Goal: Task Accomplishment & Management: Use online tool/utility

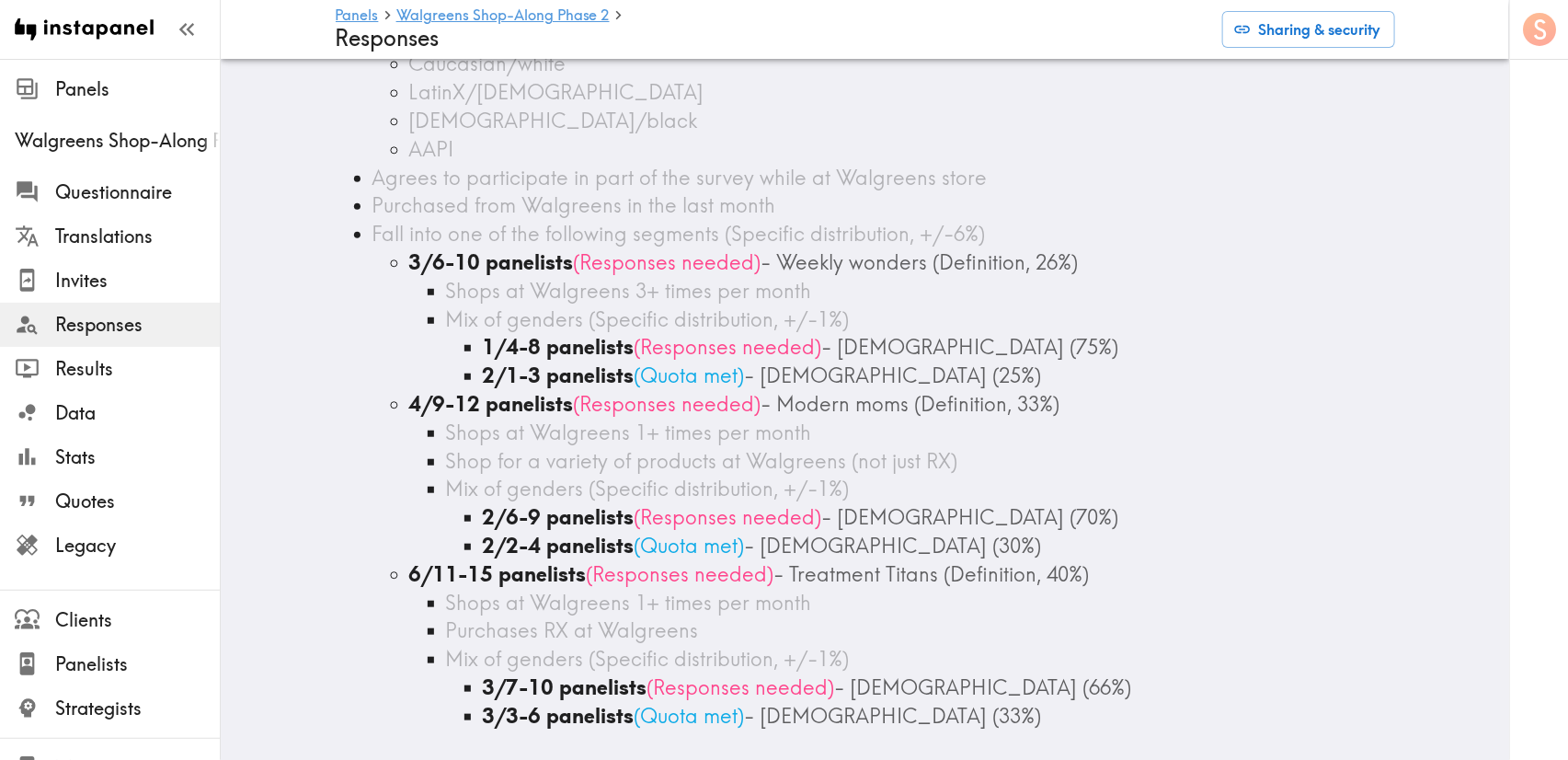
scroll to position [414, 0]
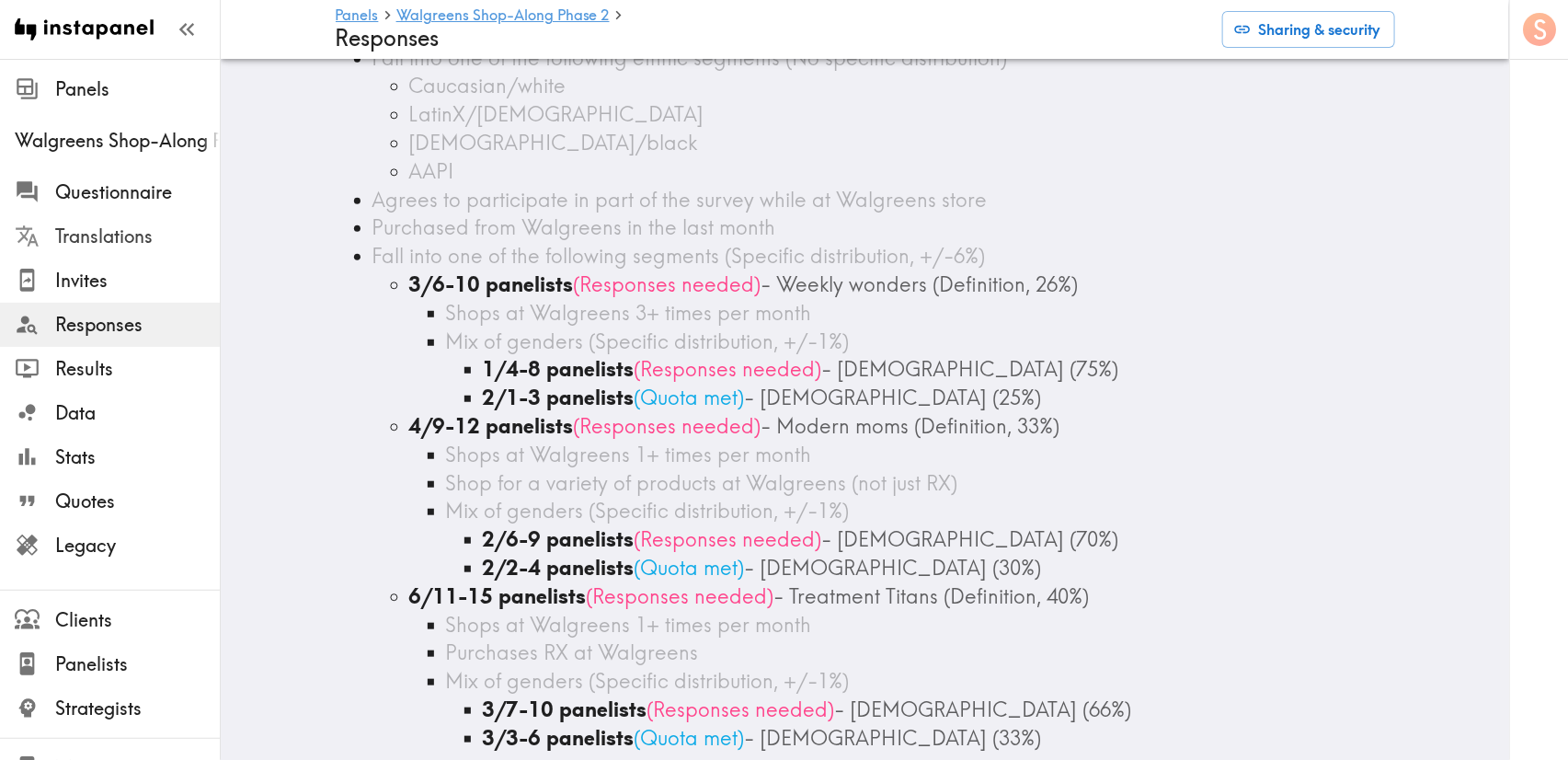
click at [88, 216] on div "Translations" at bounding box center [110, 236] width 220 height 48
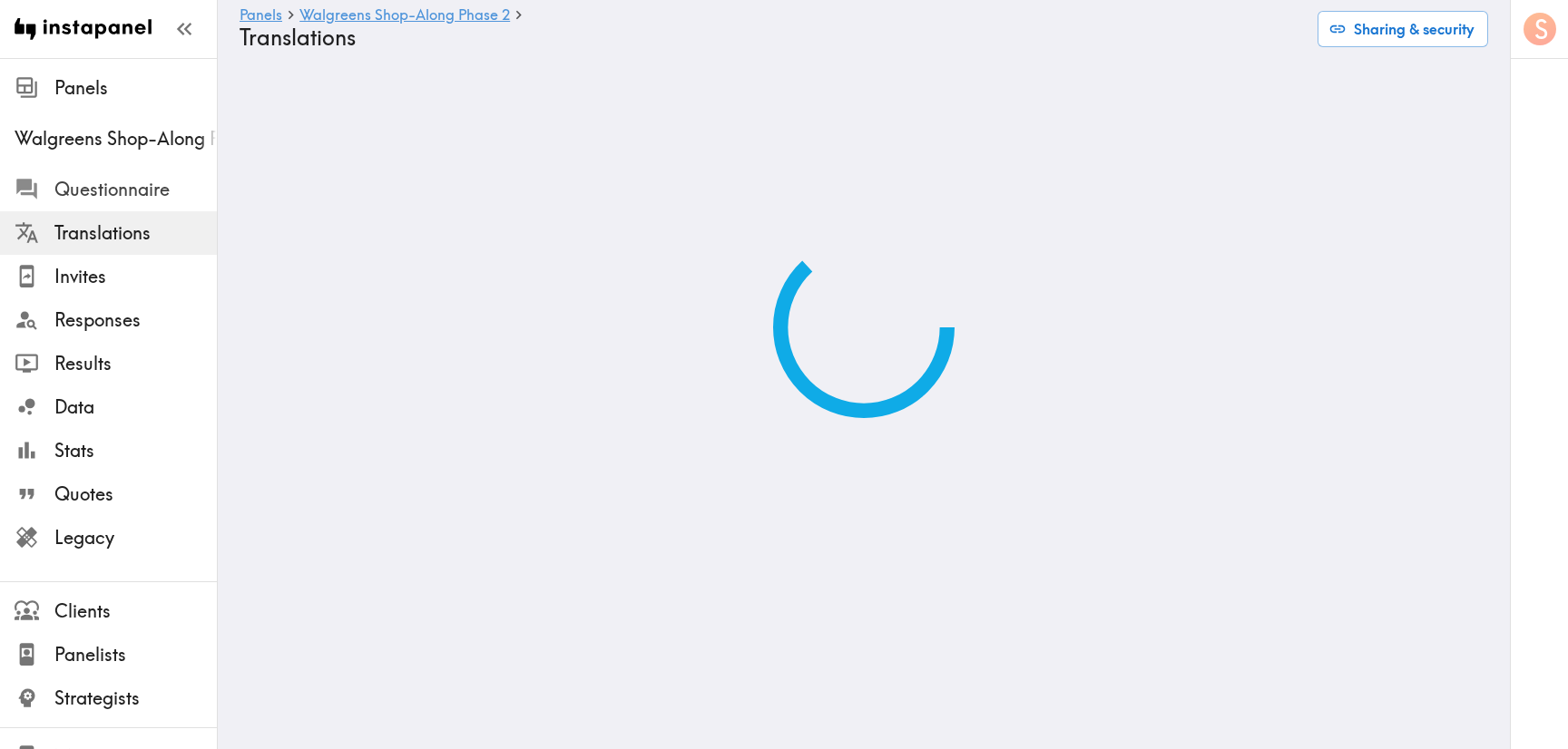
click at [107, 190] on span "Questionnaire" at bounding box center [136, 189] width 162 height 25
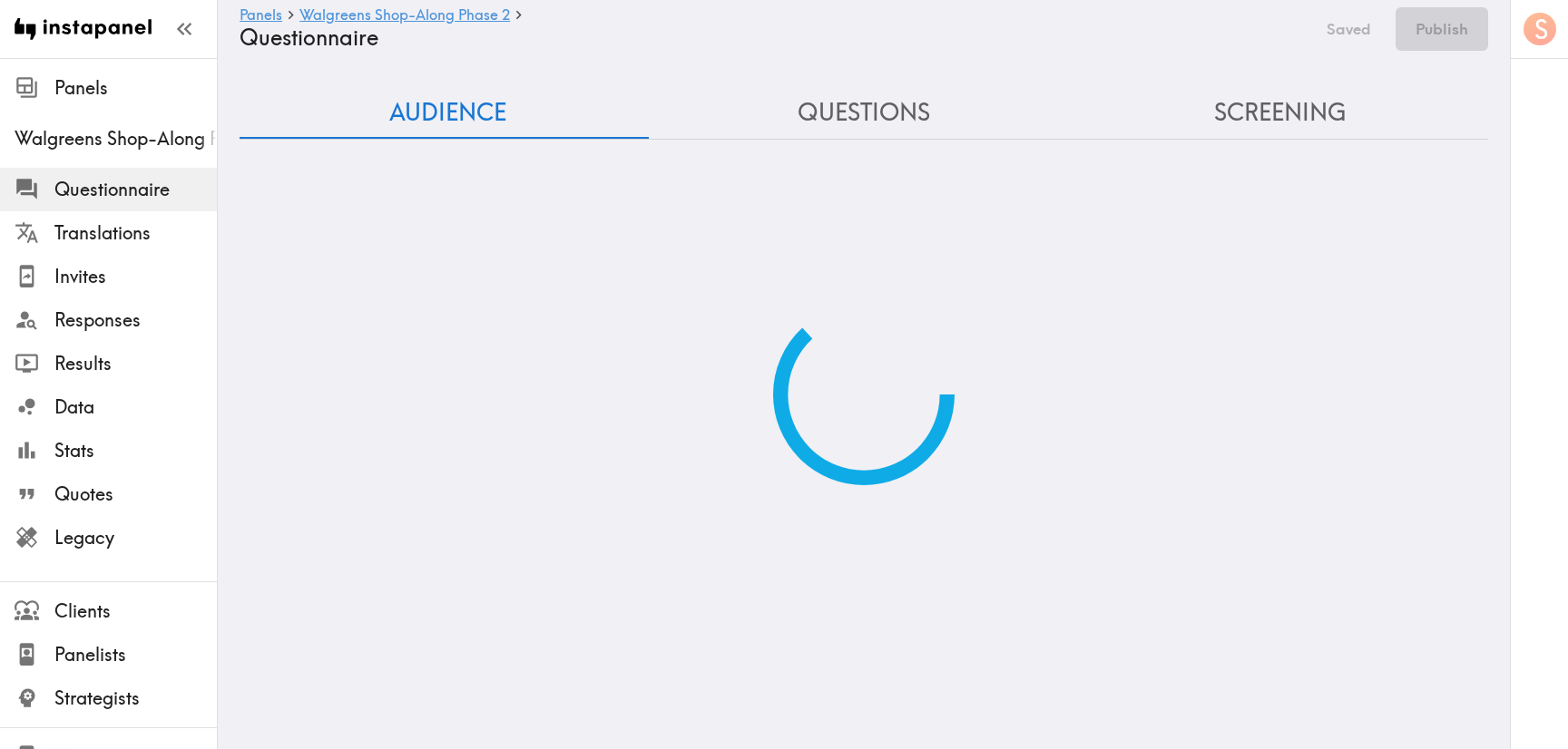
click at [1242, 102] on div "Audience Questions Screening" at bounding box center [863, 286] width 1248 height 398
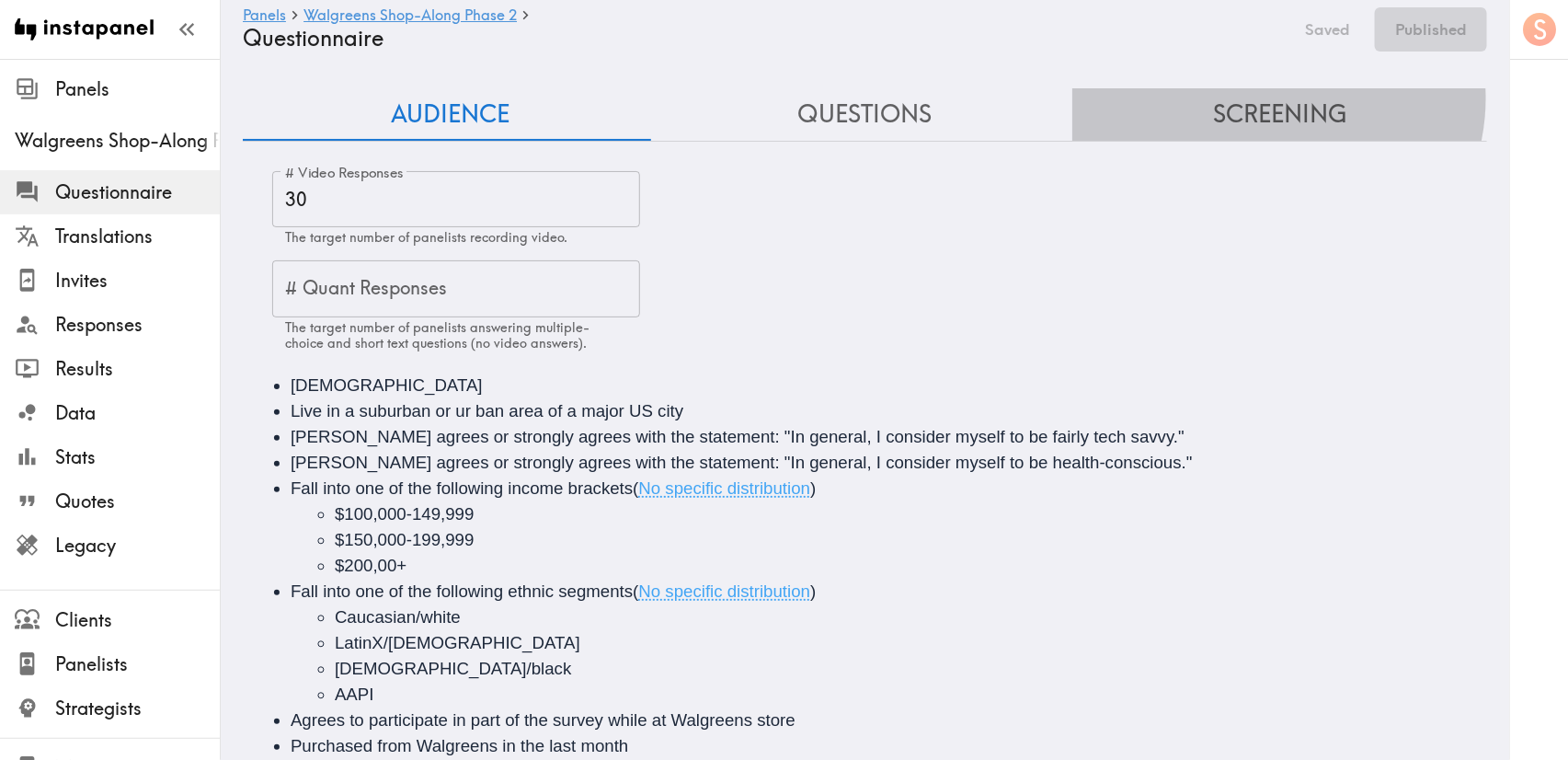
click at [1263, 99] on button "Screening" at bounding box center [1279, 115] width 414 height 53
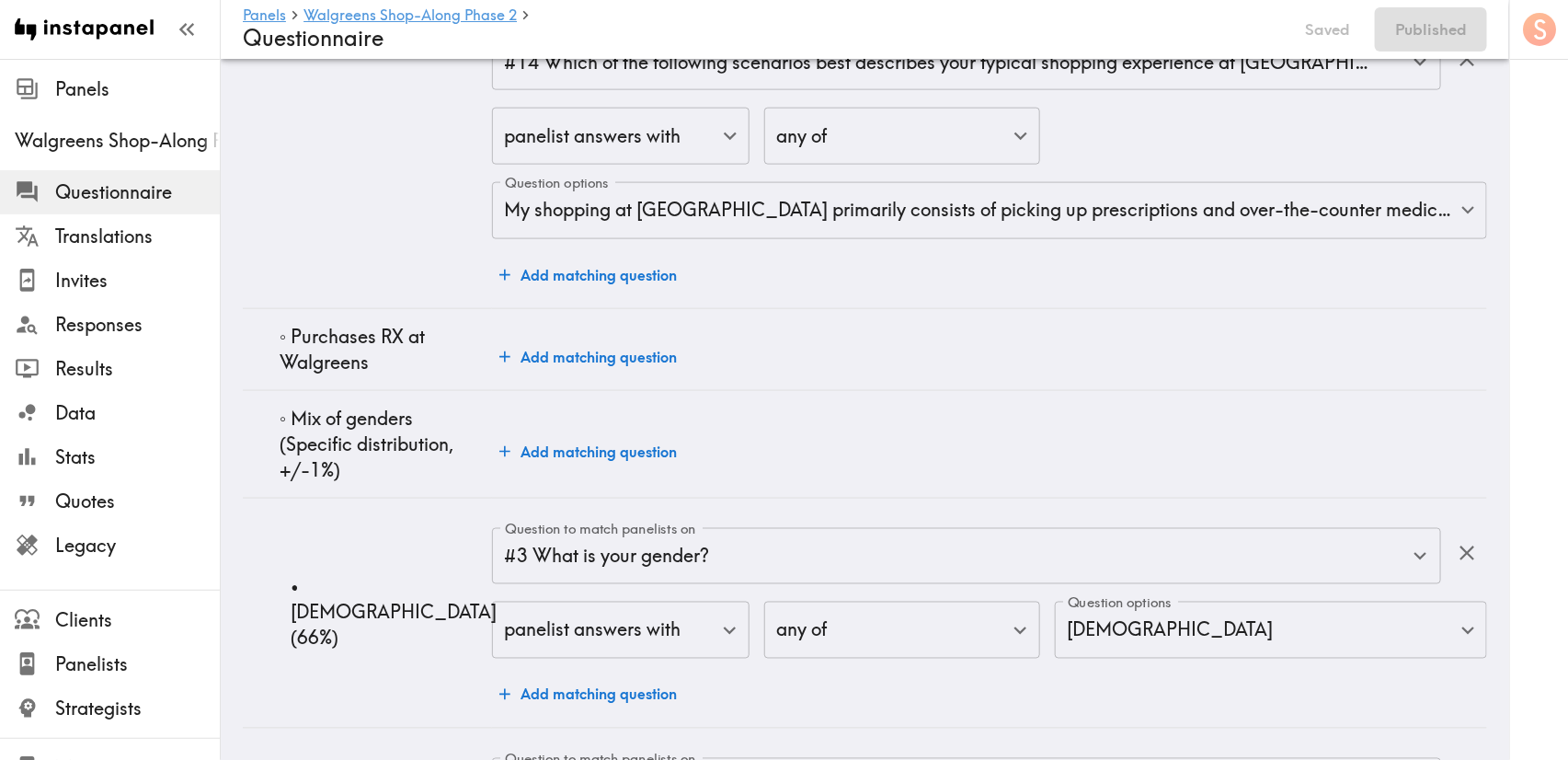
scroll to position [7624, 0]
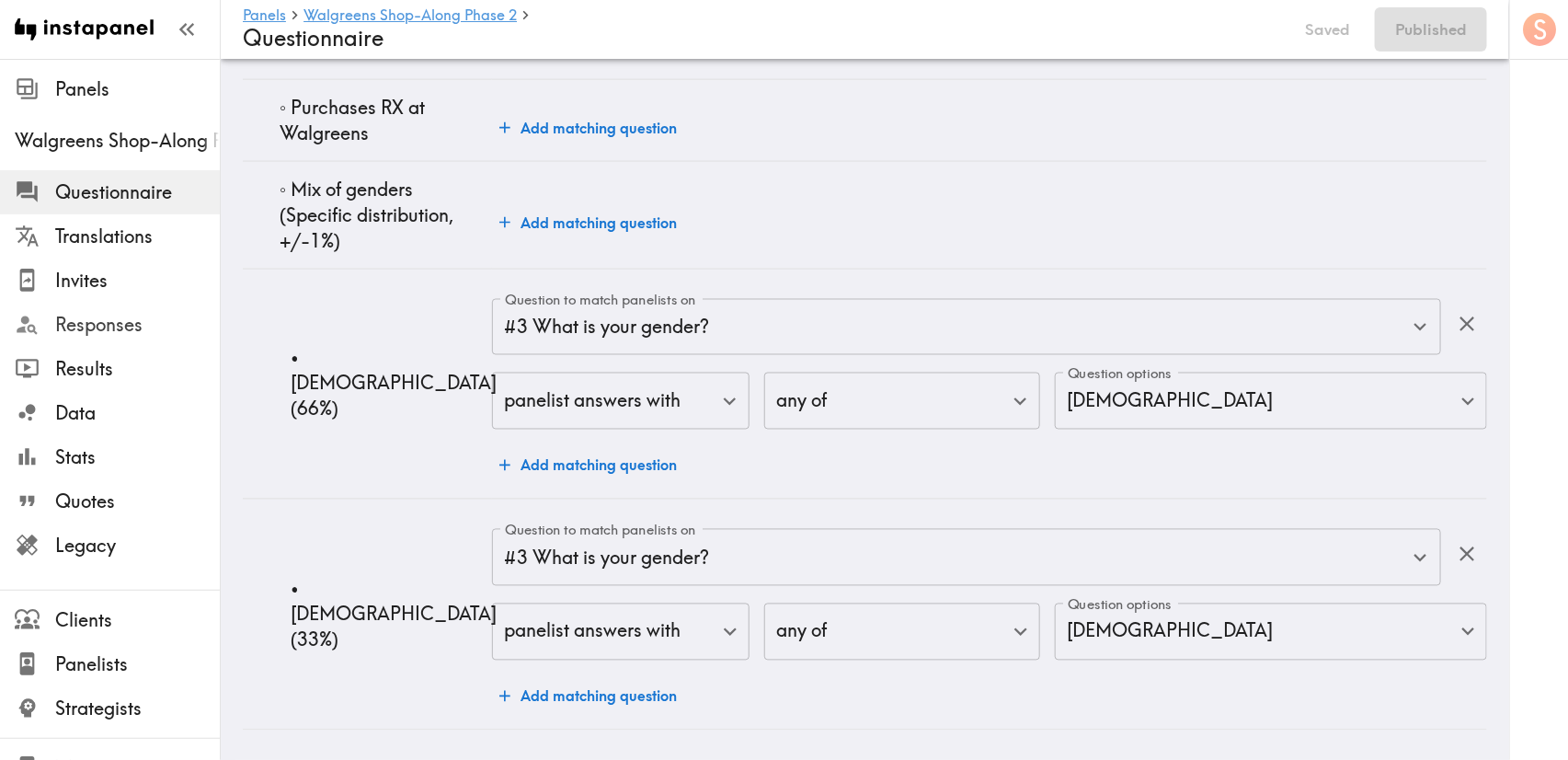
click at [158, 332] on span "Responses" at bounding box center [138, 325] width 164 height 26
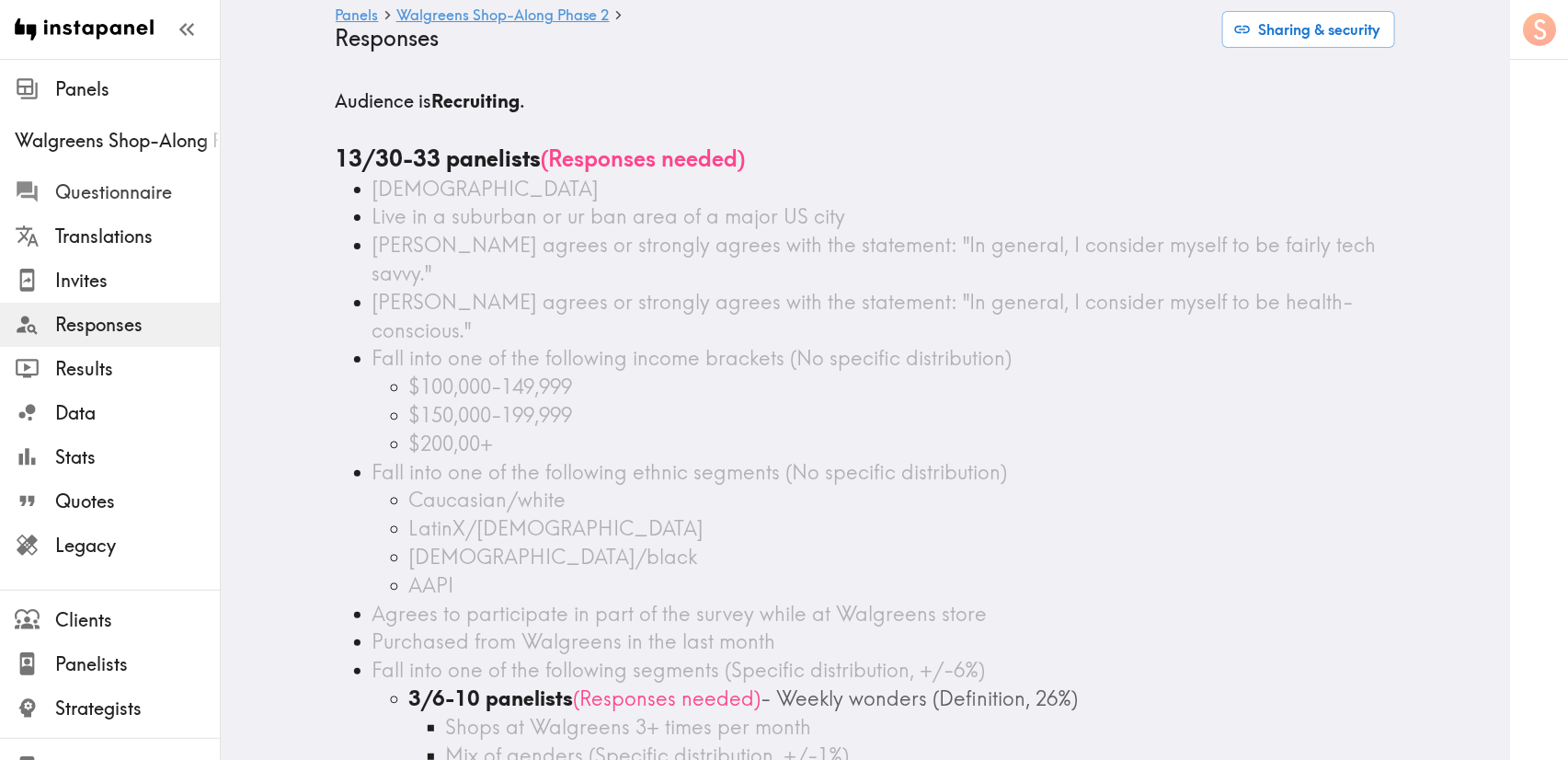
click at [183, 194] on span "Questionnaire" at bounding box center [138, 192] width 164 height 26
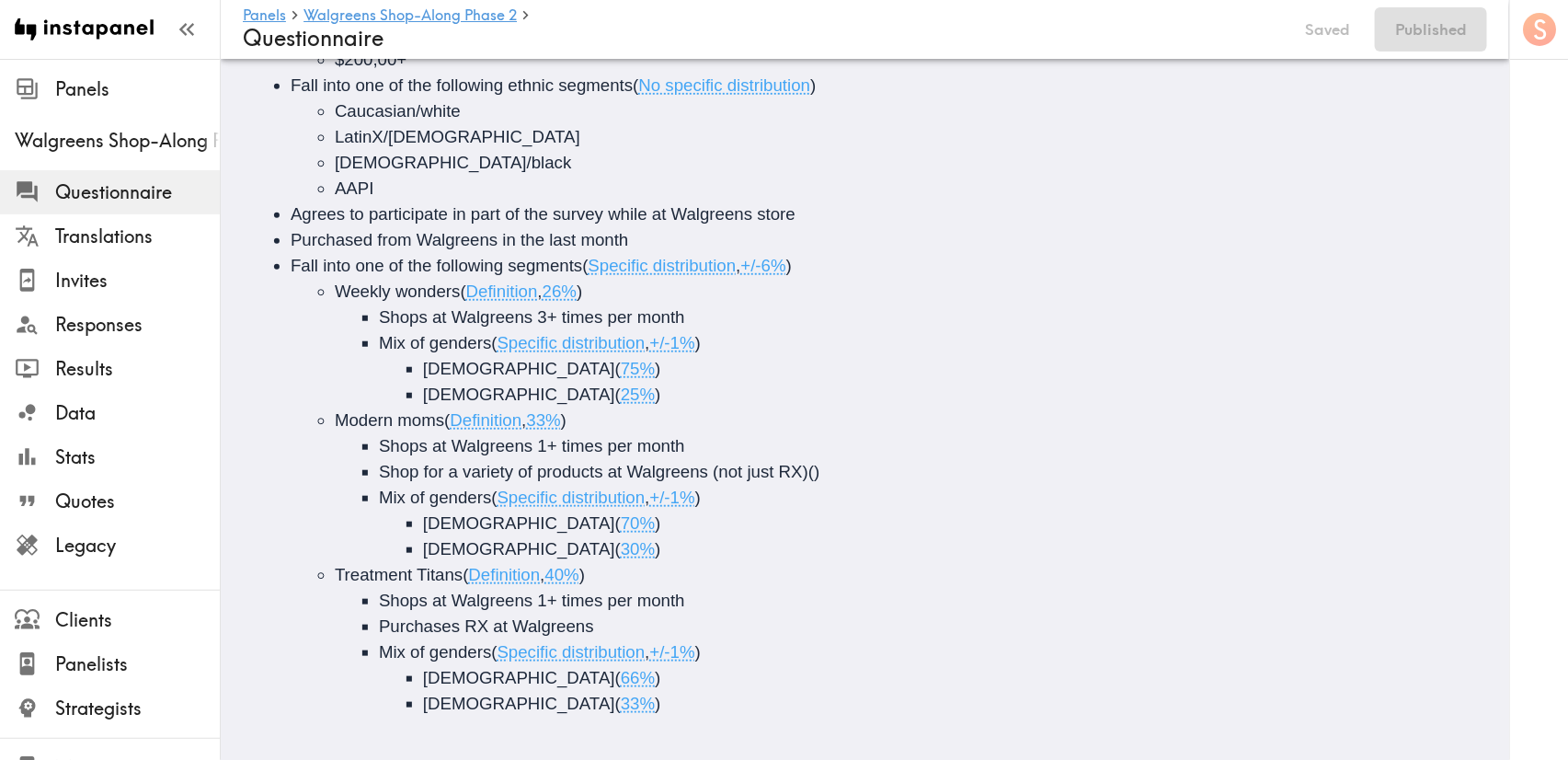
scroll to position [535, 0]
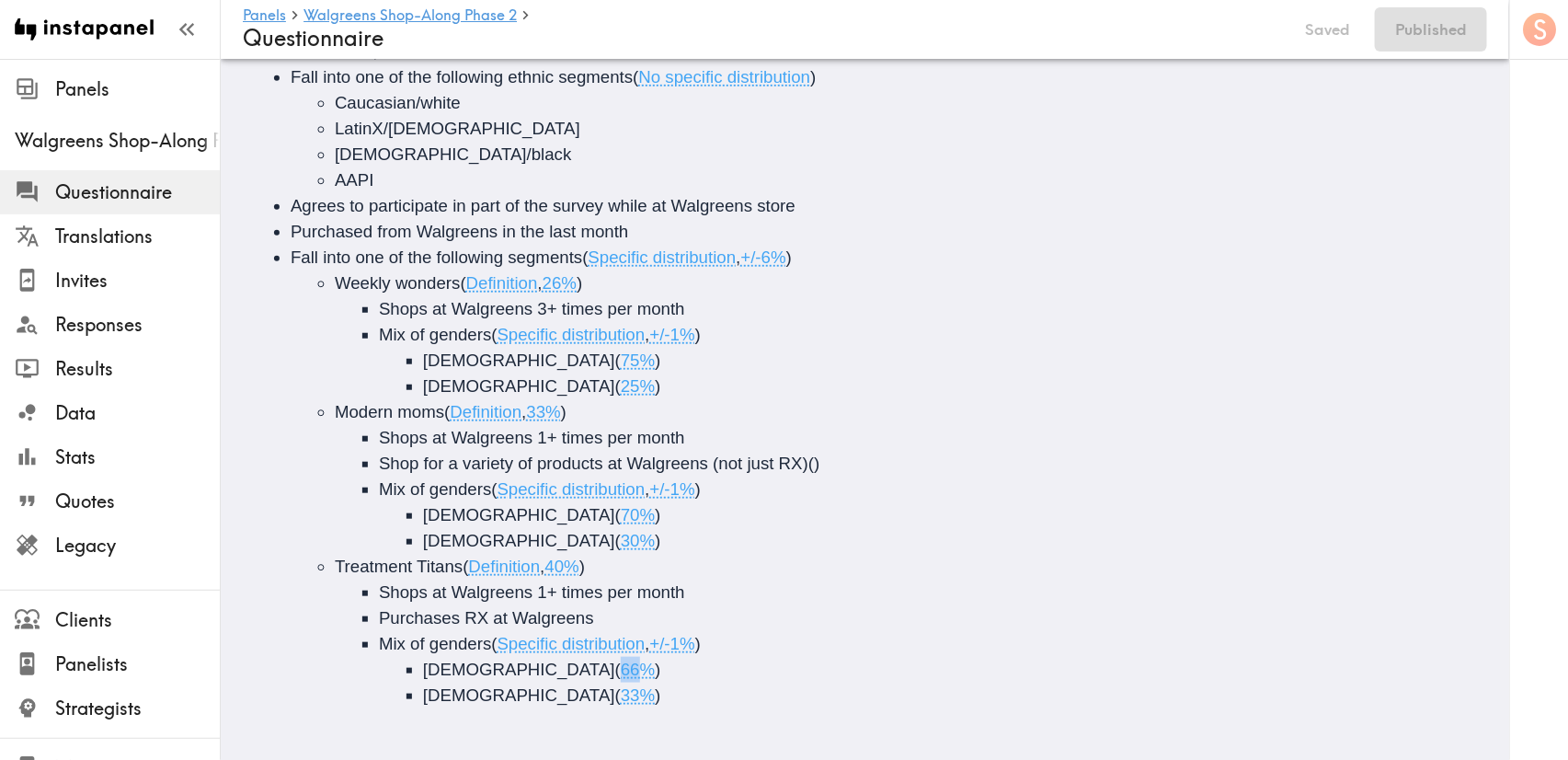
drag, startPoint x: 491, startPoint y: 647, endPoint x: 471, endPoint y: 647, distance: 20.0
click at [621, 659] on span "66%" at bounding box center [638, 669] width 34 height 19
drag, startPoint x: 509, startPoint y: 681, endPoint x: 494, endPoint y: 682, distance: 15.0
click at [621, 685] on span "33%" at bounding box center [638, 694] width 34 height 19
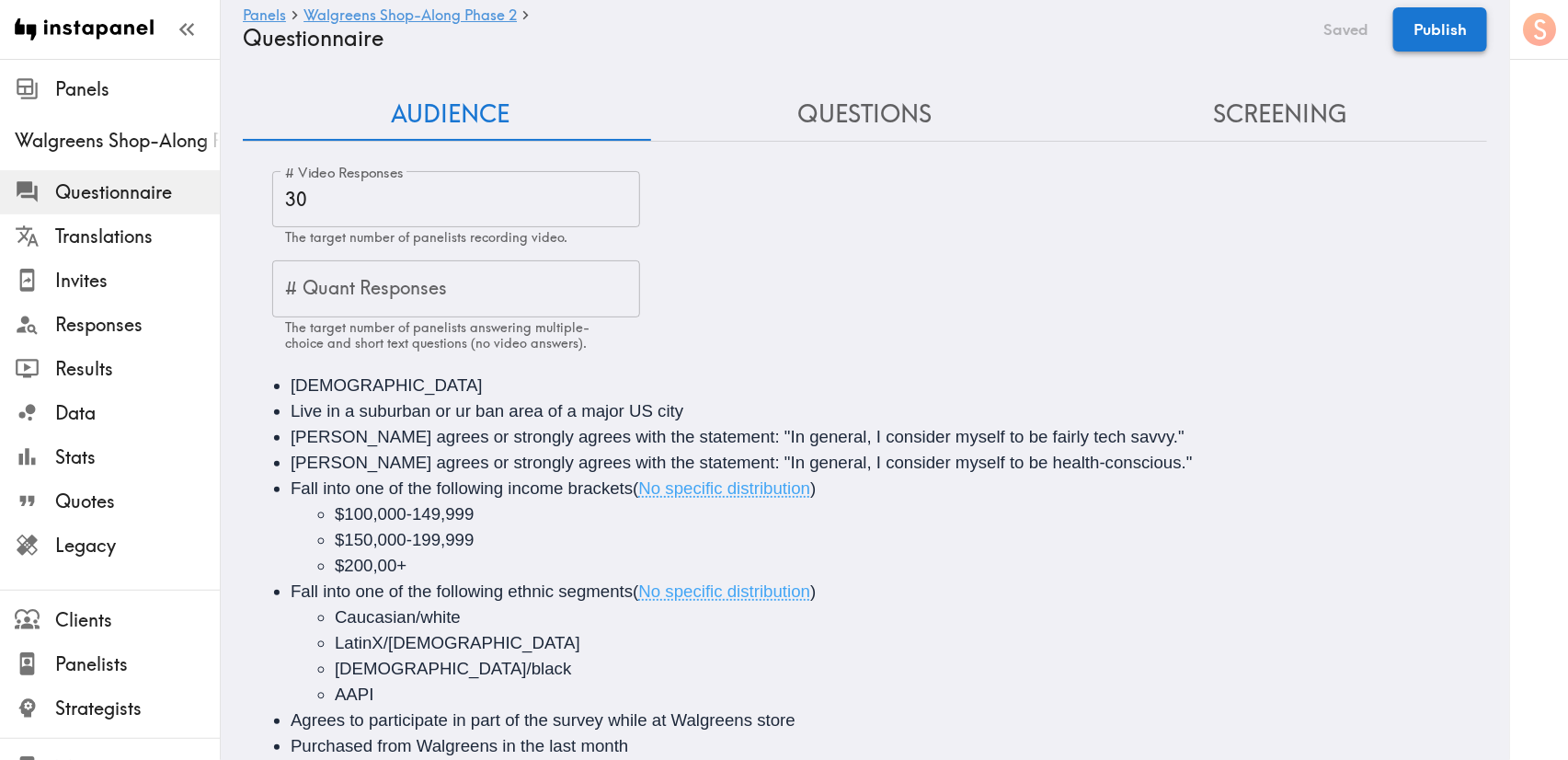
click at [1453, 16] on button "Publish" at bounding box center [1441, 30] width 94 height 44
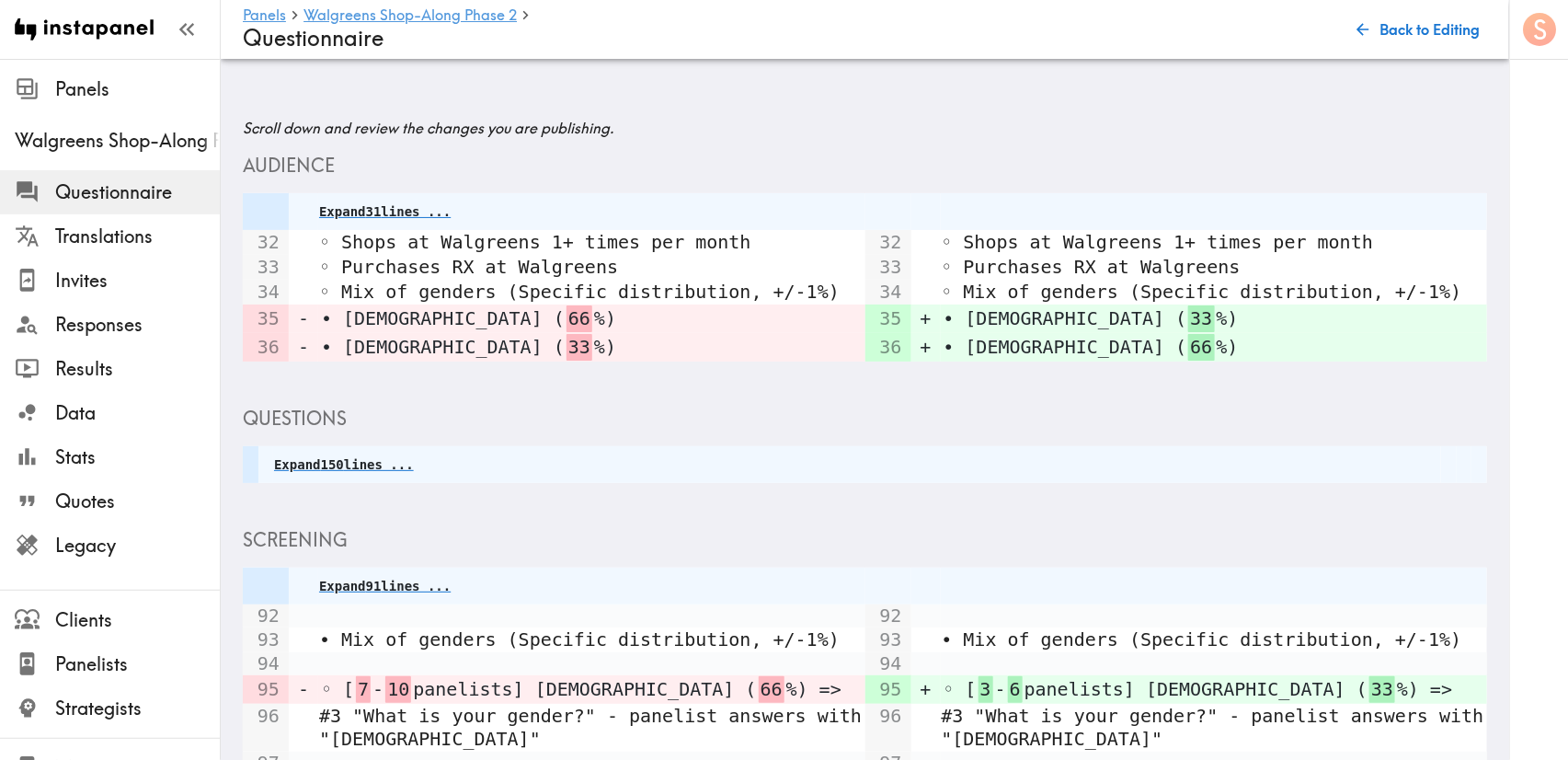
scroll to position [308, 0]
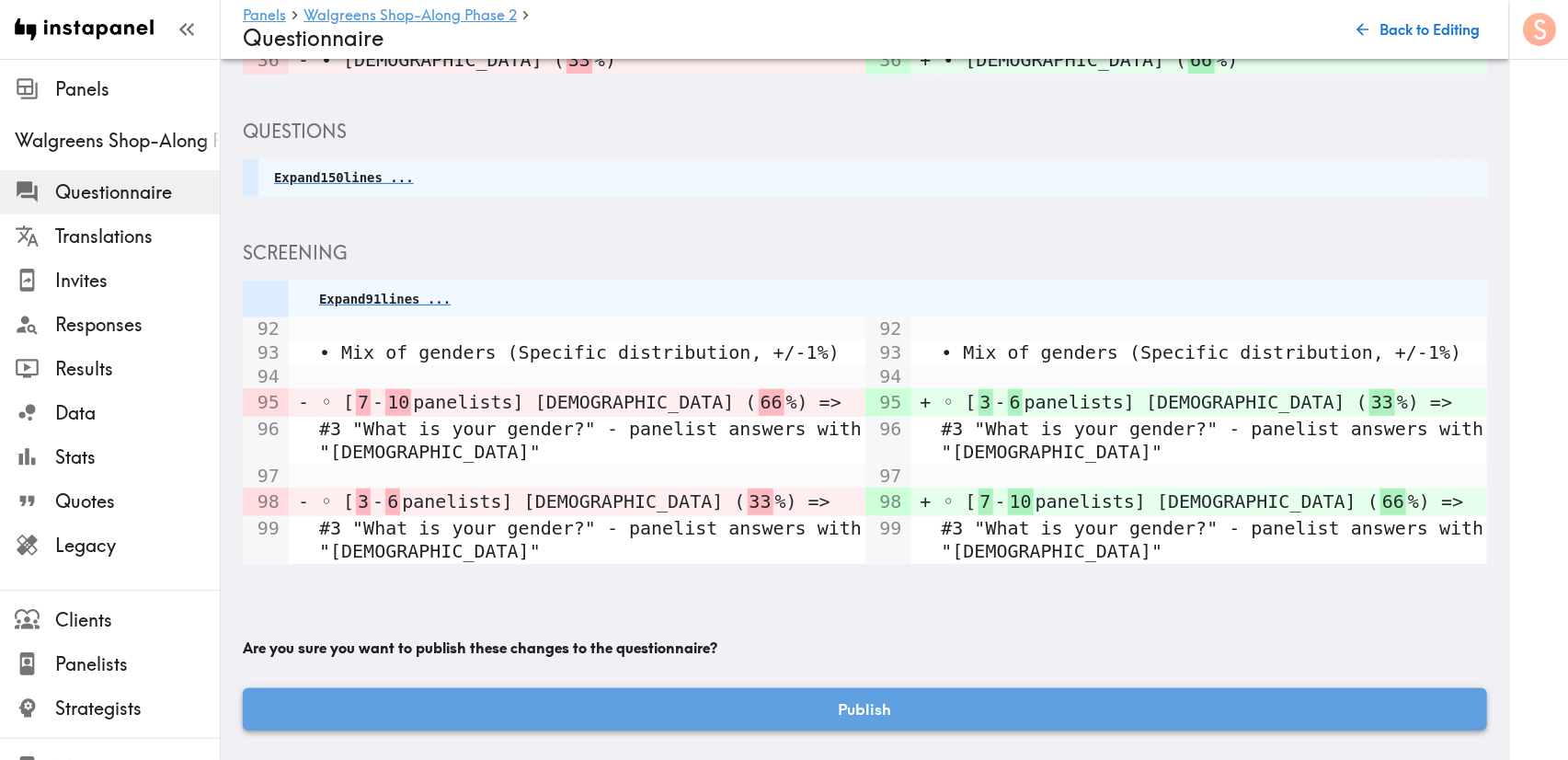
click at [1036, 688] on button "Publish" at bounding box center [865, 709] width 1244 height 42
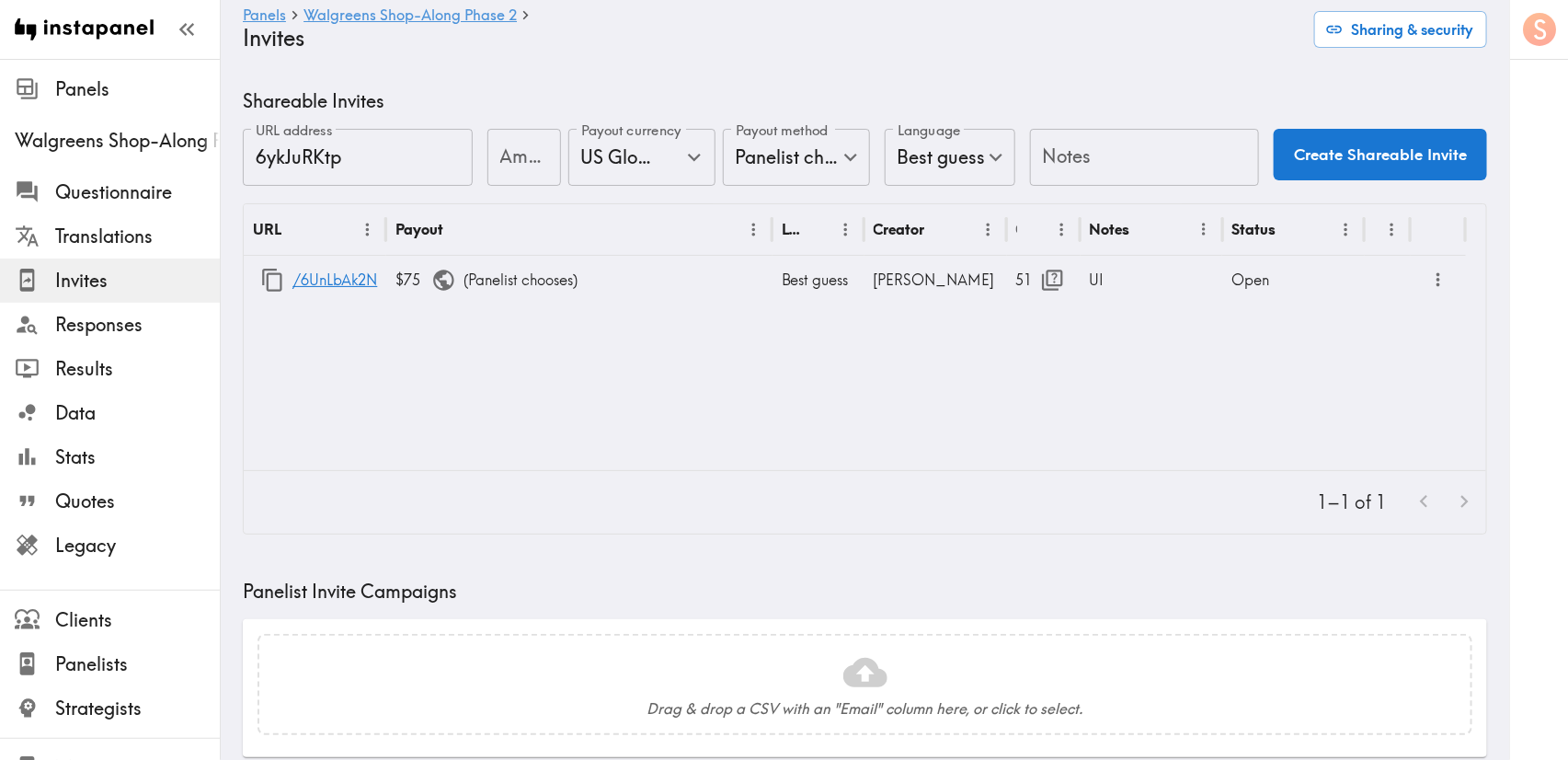
click at [137, 298] on div "Invites" at bounding box center [110, 281] width 220 height 48
click at [148, 311] on span "Responses" at bounding box center [138, 325] width 164 height 33
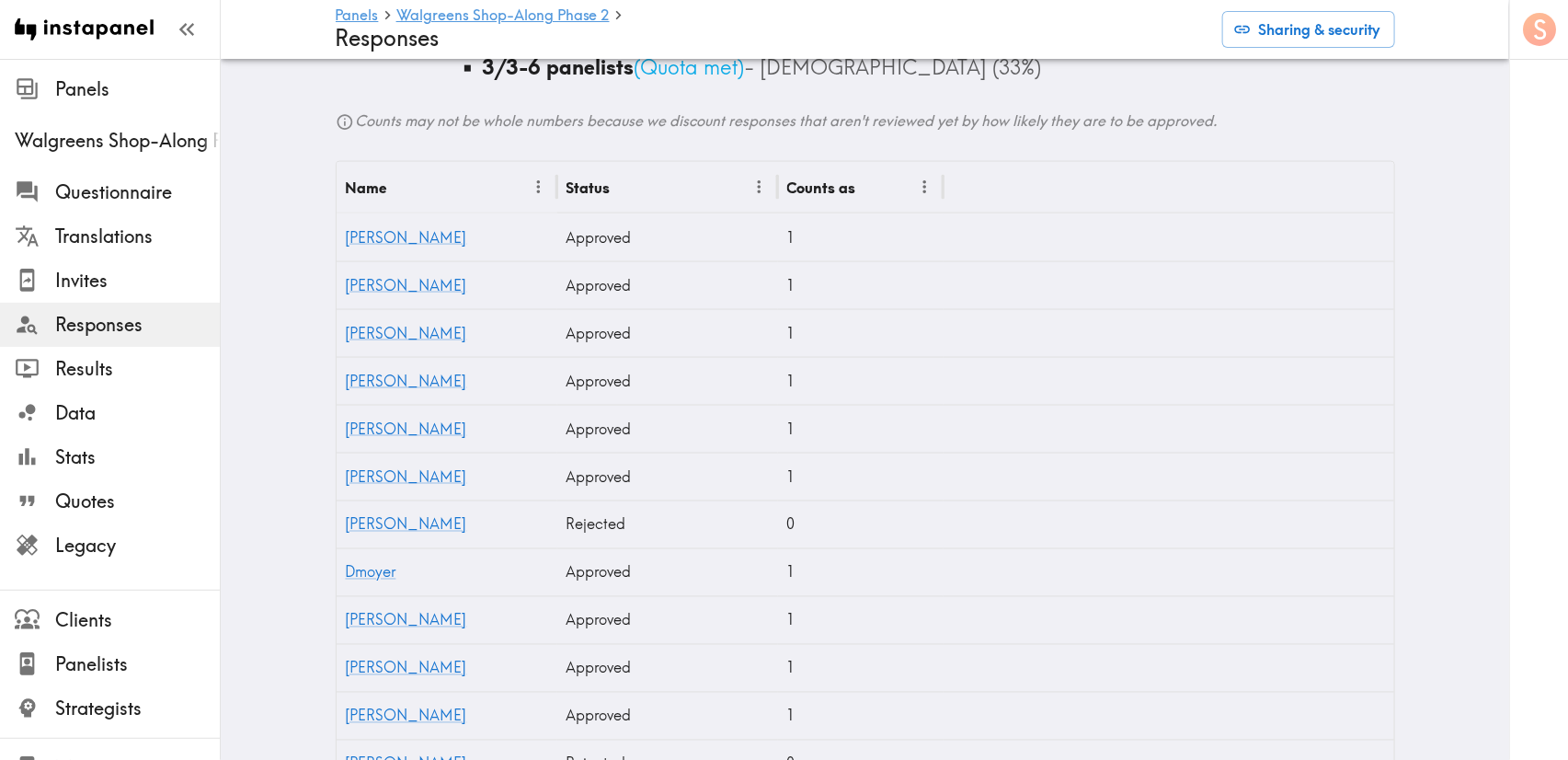
scroll to position [761, 0]
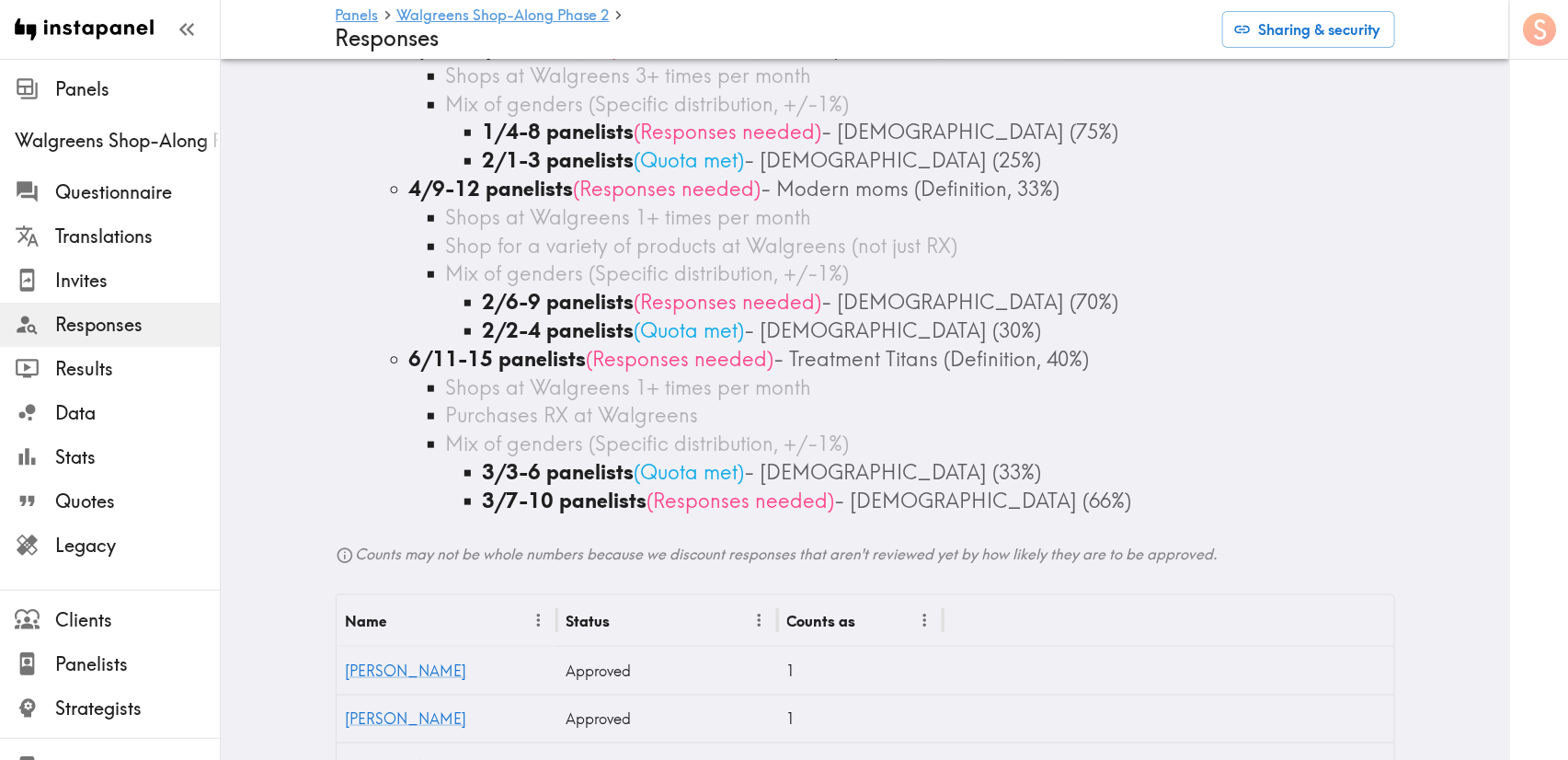
scroll to position [690, 0]
